Goal: Information Seeking & Learning: Learn about a topic

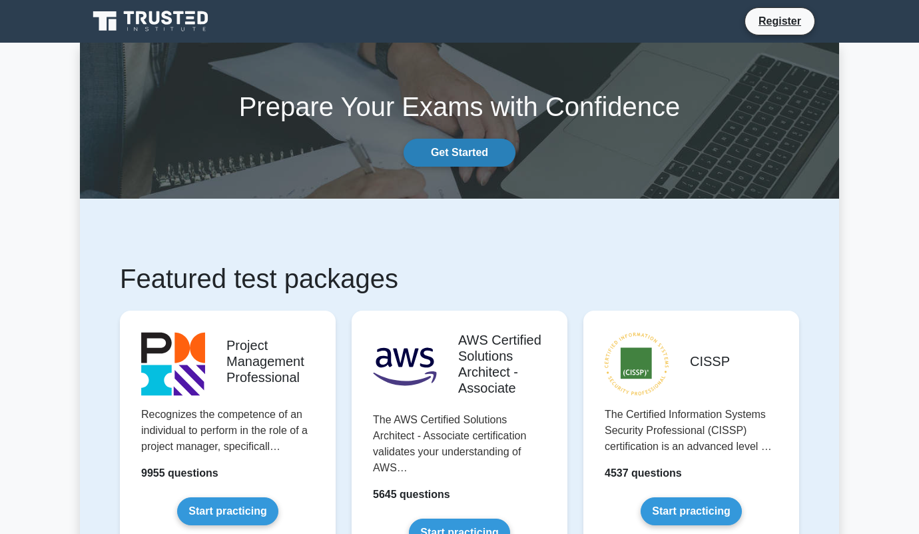
click at [478, 151] on link "Get Started" at bounding box center [460, 153] width 112 height 28
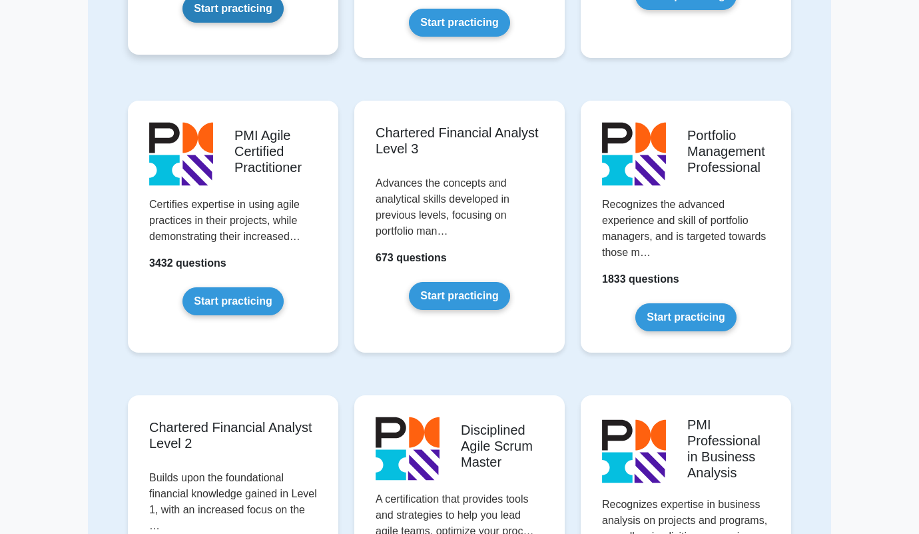
scroll to position [1248, 0]
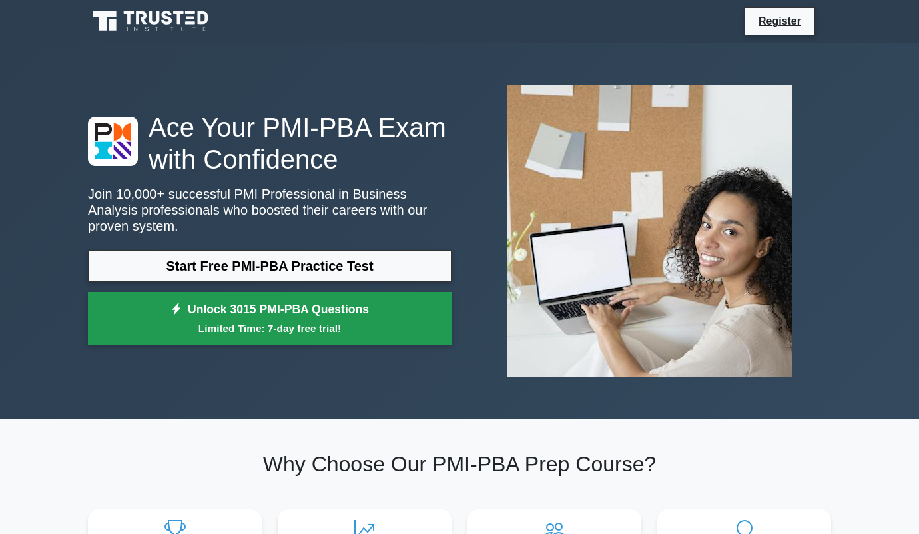
click at [367, 319] on link "Unlock 3015 PMI-PBA Questions Limited Time: 7-day free trial!" at bounding box center [270, 318] width 364 height 53
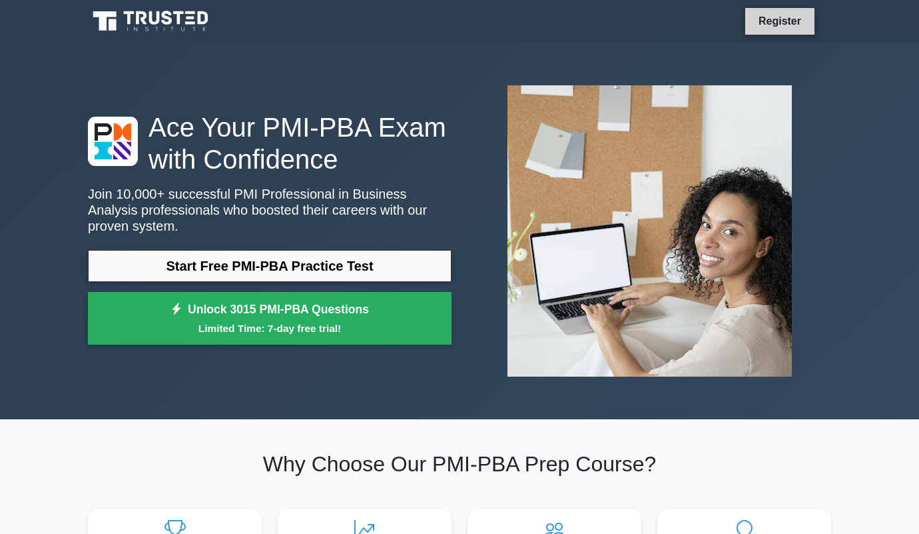
click at [771, 24] on link "Register" at bounding box center [780, 21] width 59 height 17
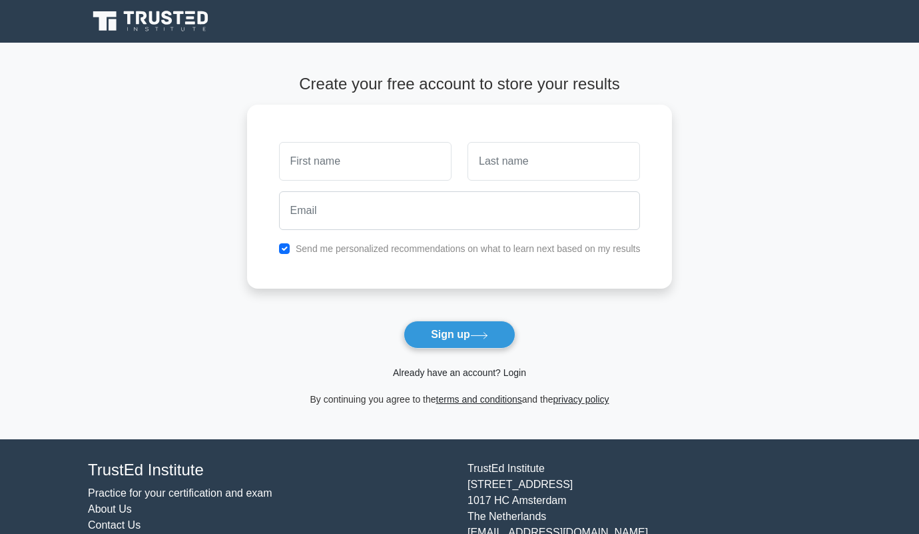
click at [468, 369] on link "Already have an account? Login" at bounding box center [459, 372] width 133 height 11
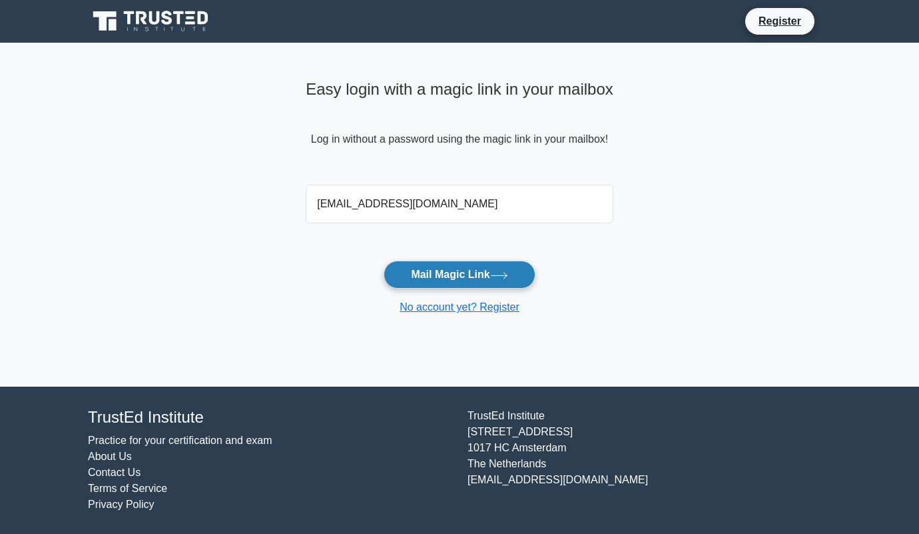
type input "[EMAIL_ADDRESS][DOMAIN_NAME]"
click at [452, 276] on button "Mail Magic Link" at bounding box center [459, 274] width 151 height 28
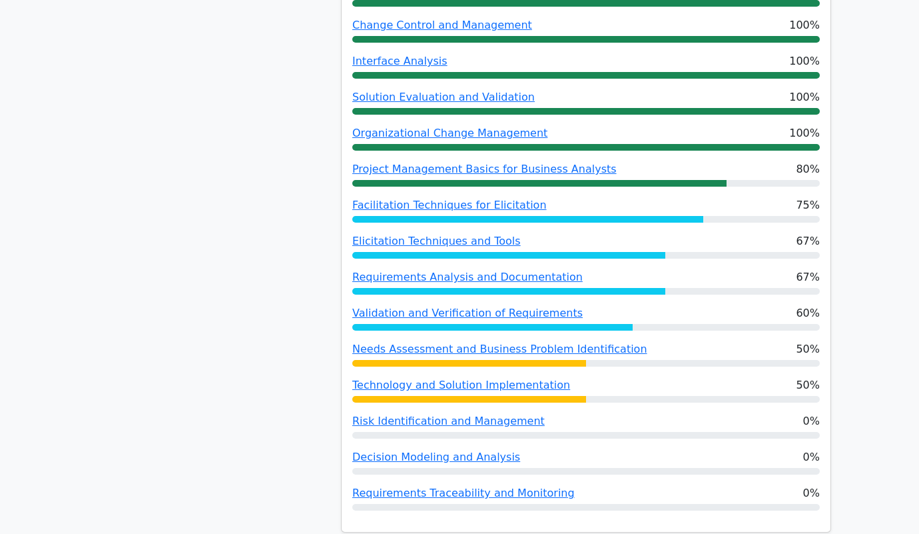
scroll to position [815, 0]
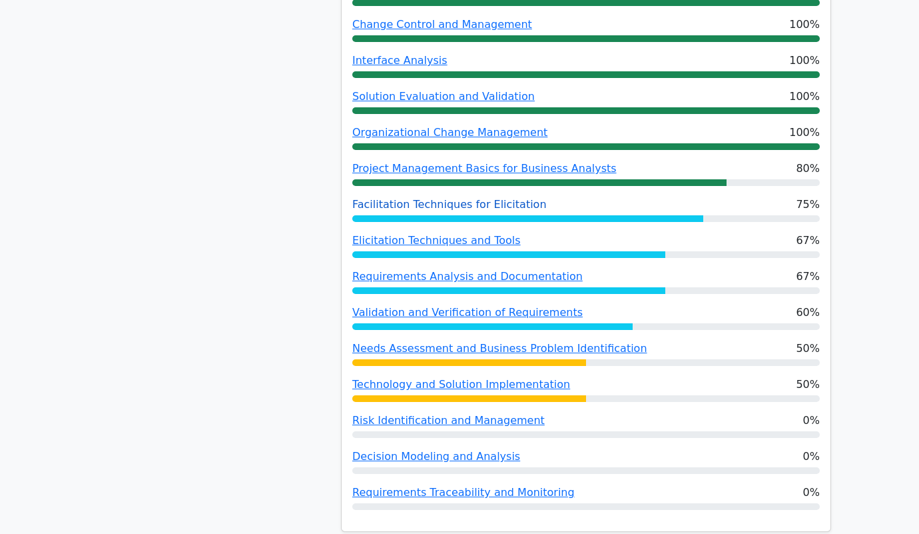
click at [462, 198] on link "Facilitation Techniques for Elicitation" at bounding box center [449, 204] width 195 height 13
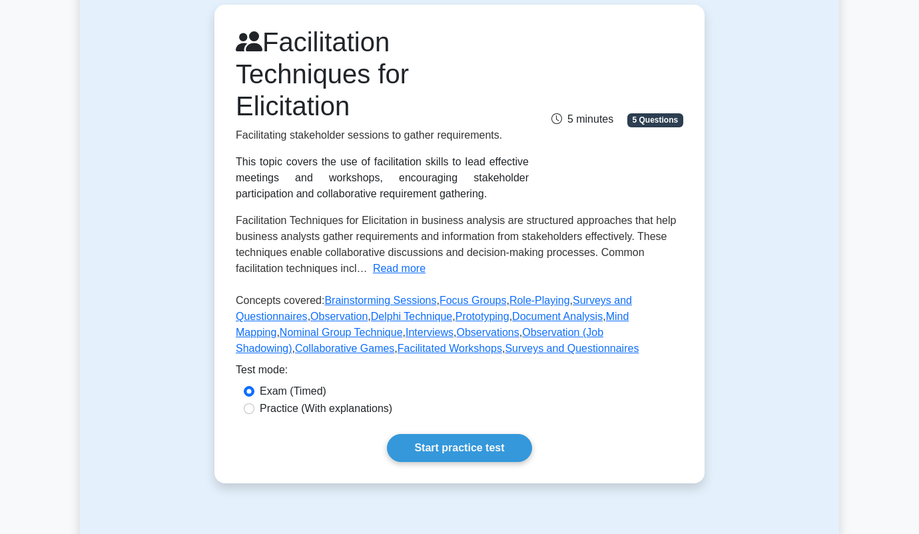
scroll to position [127, 0]
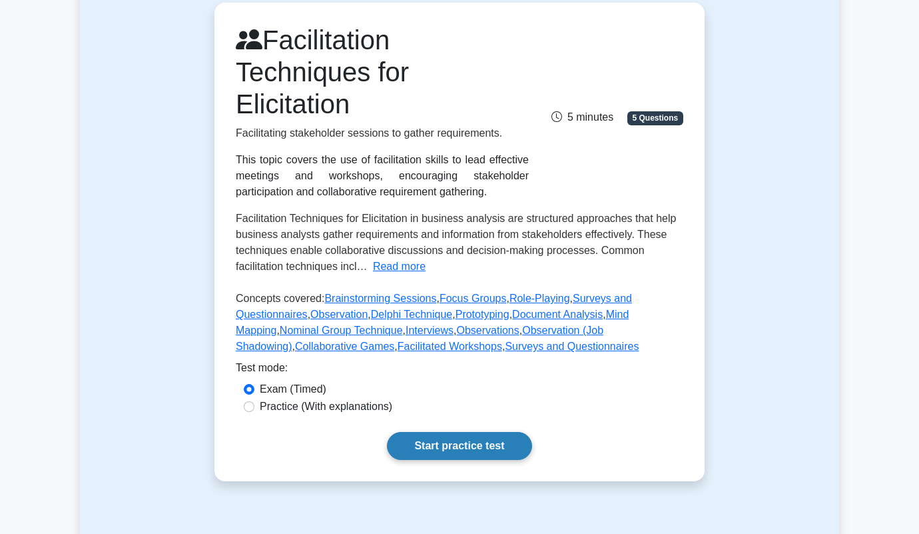
click at [480, 432] on link "Start practice test" at bounding box center [459, 446] width 145 height 28
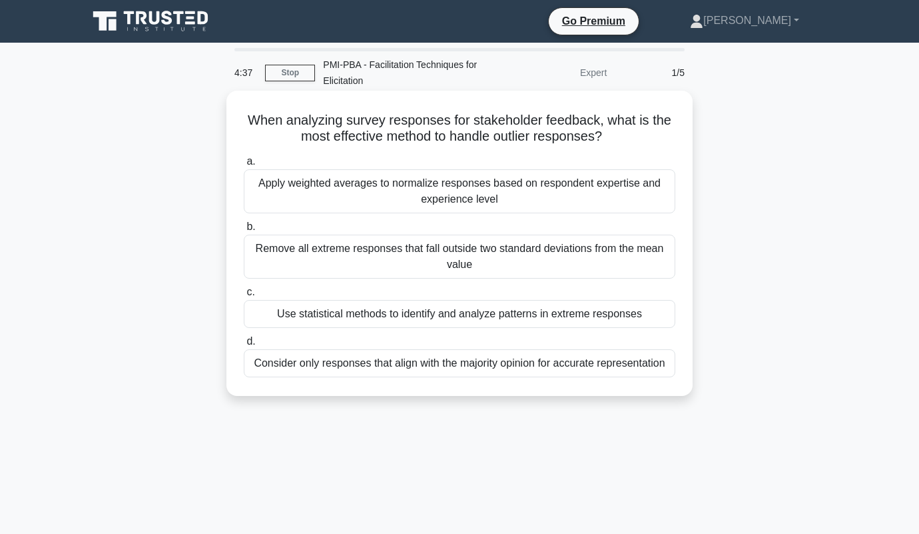
click at [381, 206] on div "Apply weighted averages to normalize responses based on respondent expertise an…" at bounding box center [460, 191] width 432 height 44
click at [244, 166] on input "a. Apply weighted averages to normalize responses based on respondent expertise…" at bounding box center [244, 161] width 0 height 9
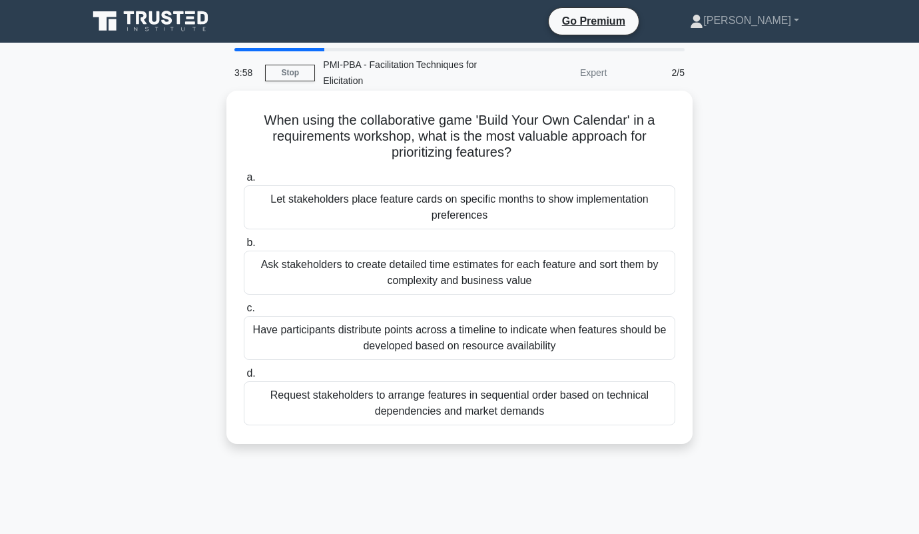
click at [348, 408] on div "Request stakeholders to arrange features in sequential order based on technical…" at bounding box center [460, 403] width 432 height 44
click at [244, 378] on input "d. Request stakeholders to arrange features in sequential order based on techni…" at bounding box center [244, 373] width 0 height 9
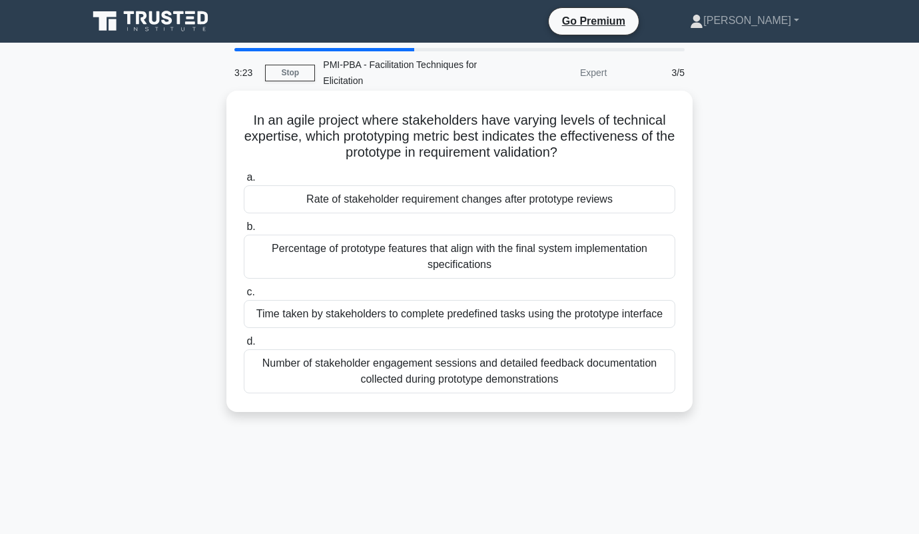
click at [486, 382] on div "Number of stakeholder engagement sessions and detailed feedback documentation c…" at bounding box center [460, 371] width 432 height 44
click at [244, 346] on input "d. Number of stakeholder engagement sessions and detailed feedback documentatio…" at bounding box center [244, 341] width 0 height 9
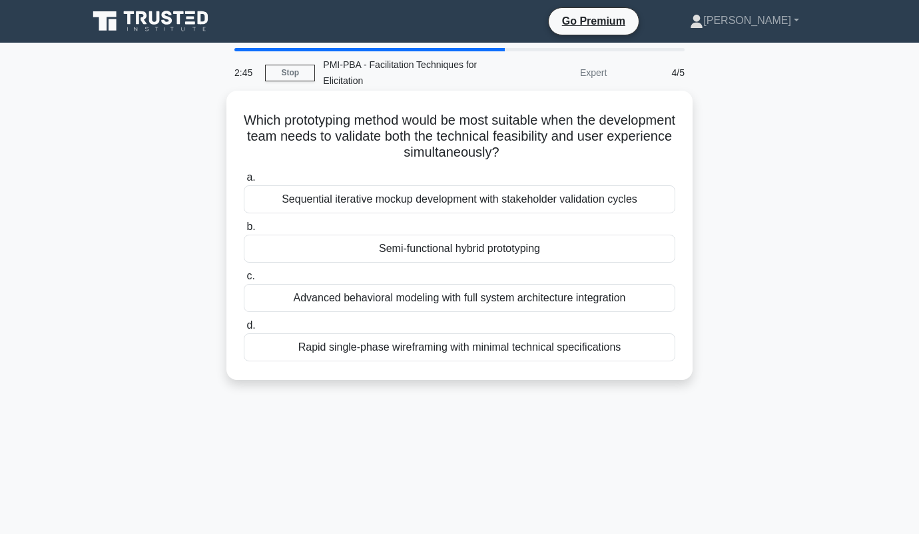
click at [449, 203] on div "Sequential iterative mockup development with stakeholder validation cycles" at bounding box center [460, 199] width 432 height 28
click at [244, 182] on input "a. Sequential iterative mockup development with stakeholder validation cycles" at bounding box center [244, 177] width 0 height 9
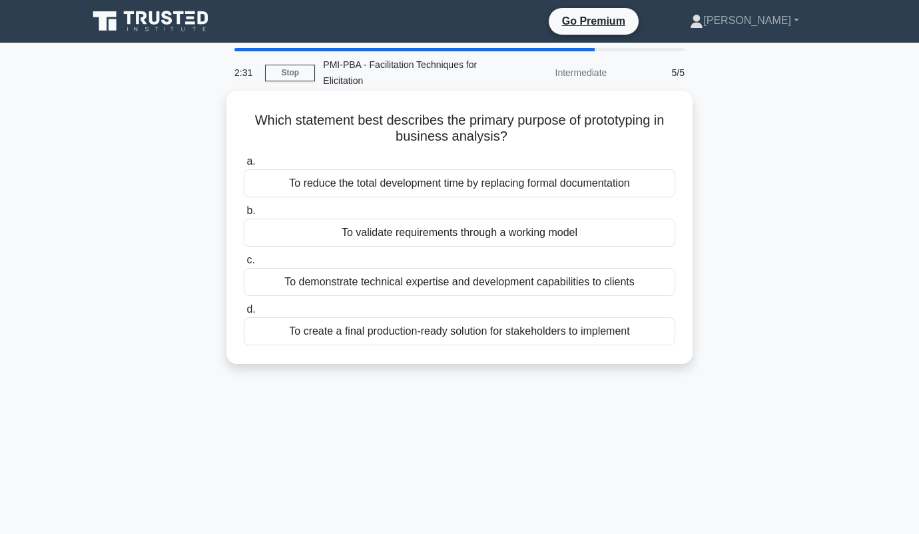
click at [468, 233] on div "To validate requirements through a working model" at bounding box center [460, 232] width 432 height 28
click at [244, 215] on input "b. To validate requirements through a working model" at bounding box center [244, 210] width 0 height 9
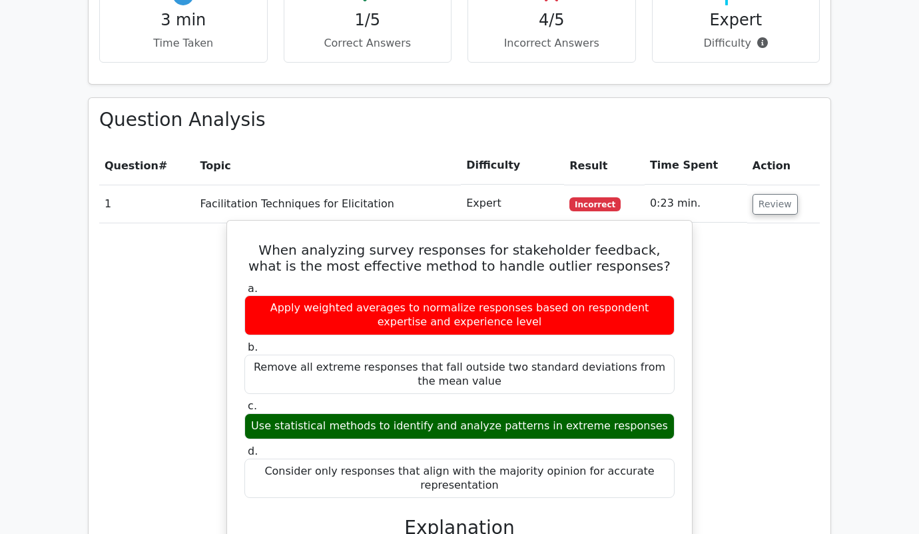
scroll to position [1344, 0]
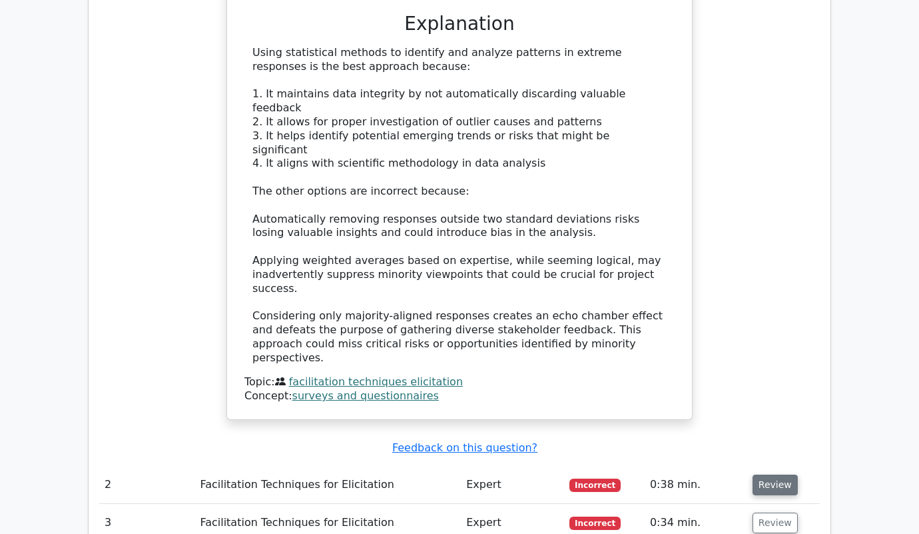
click at [779, 474] on button "Review" at bounding box center [775, 484] width 45 height 21
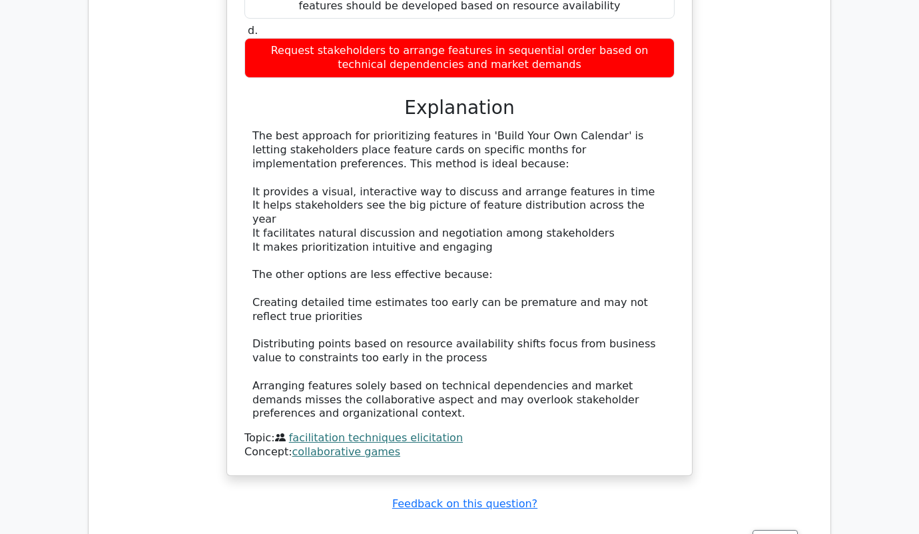
scroll to position [2082, 0]
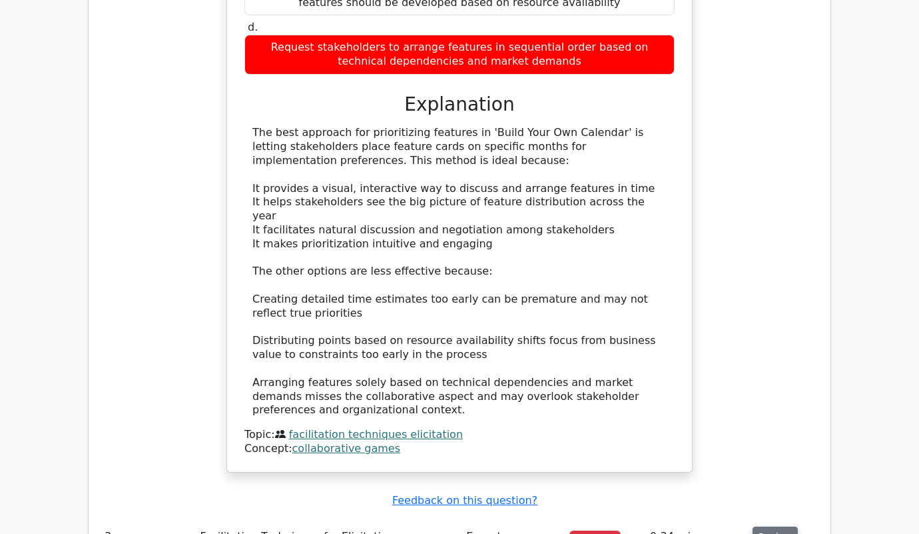
click at [773, 526] on button "Review" at bounding box center [775, 536] width 45 height 21
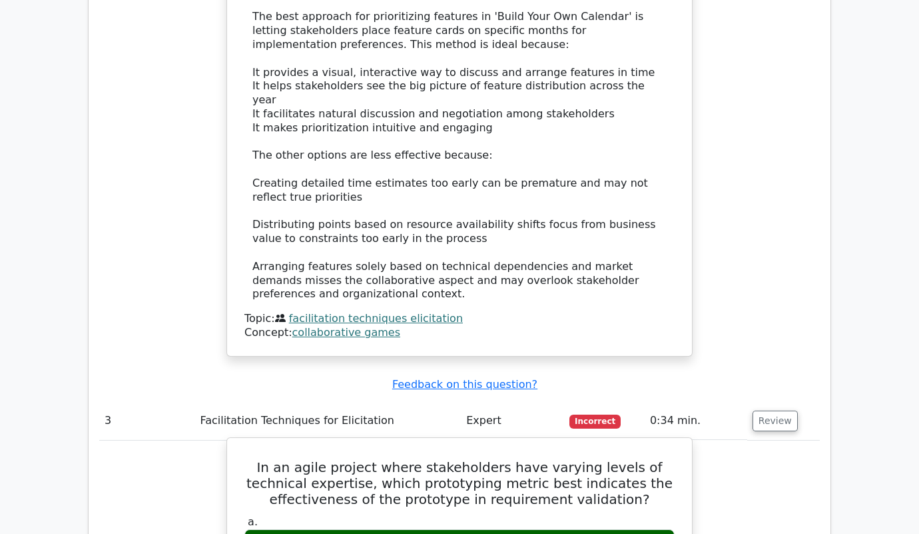
scroll to position [2198, 0]
